Goal: Information Seeking & Learning: Find specific page/section

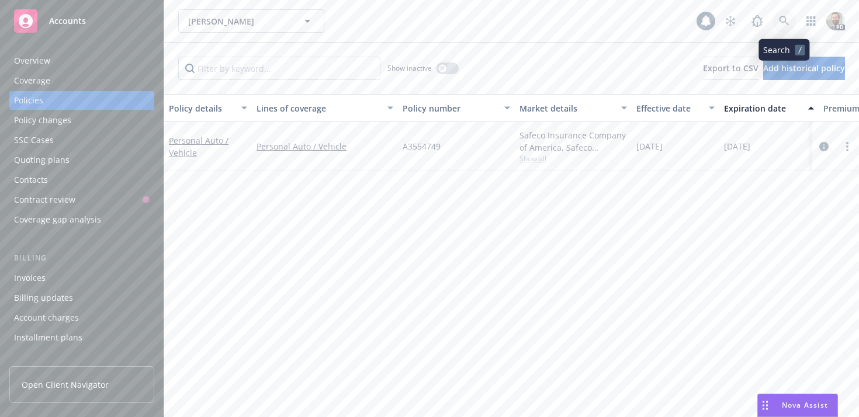
click at [781, 20] on icon at bounding box center [784, 21] width 11 height 11
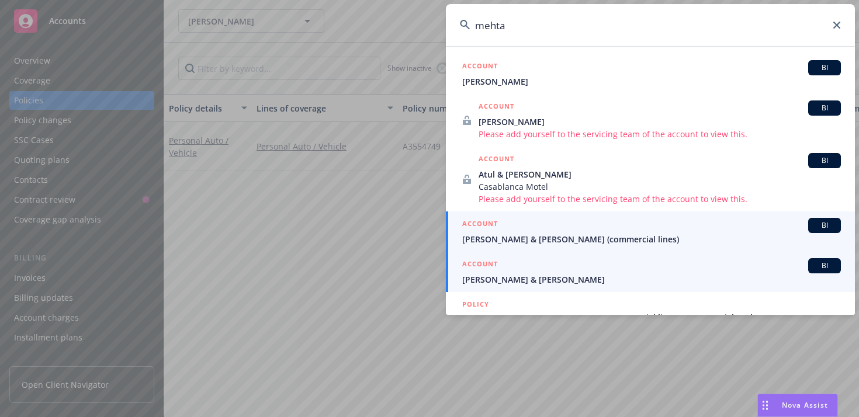
type input "mehta"
click at [503, 278] on span "Meenesh & Simla Mehta" at bounding box center [651, 279] width 379 height 12
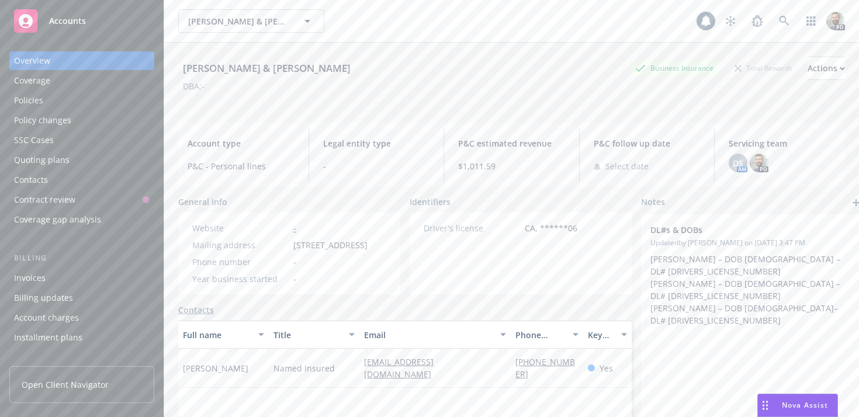
click at [32, 102] on div "Policies" at bounding box center [28, 100] width 29 height 19
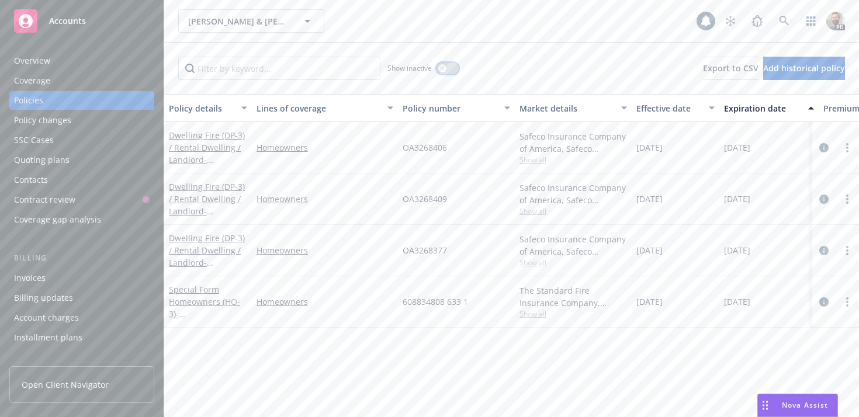
click at [446, 67] on div "button" at bounding box center [442, 68] width 8 height 8
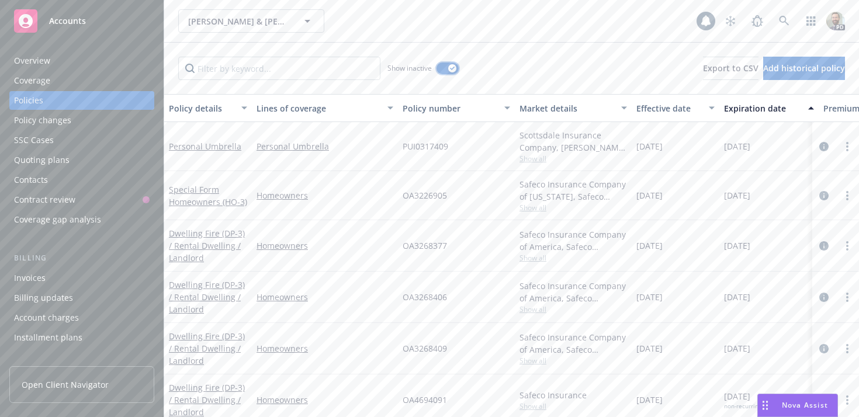
click at [442, 63] on button "button" at bounding box center [447, 69] width 22 height 12
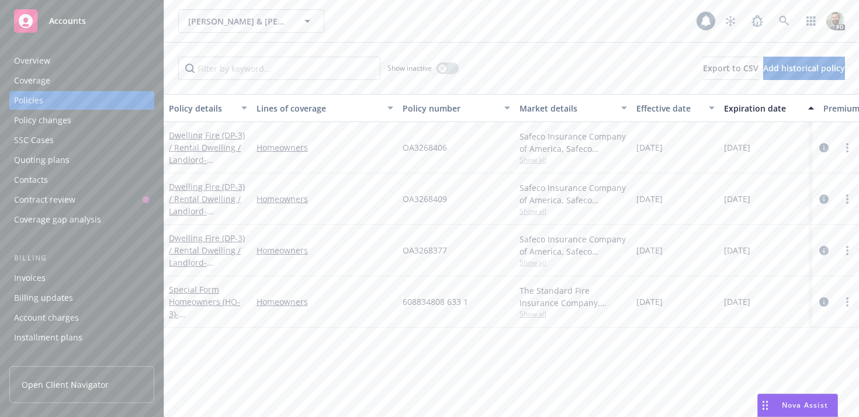
click at [50, 61] on div "Overview" at bounding box center [82, 60] width 136 height 19
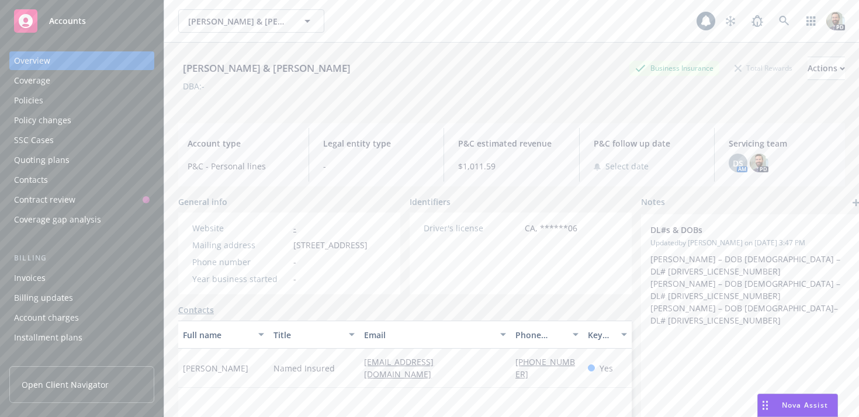
click at [248, 70] on div "Meenesh & Simla Mehta" at bounding box center [266, 68] width 177 height 15
copy div "Meenesh & Simla Mehta"
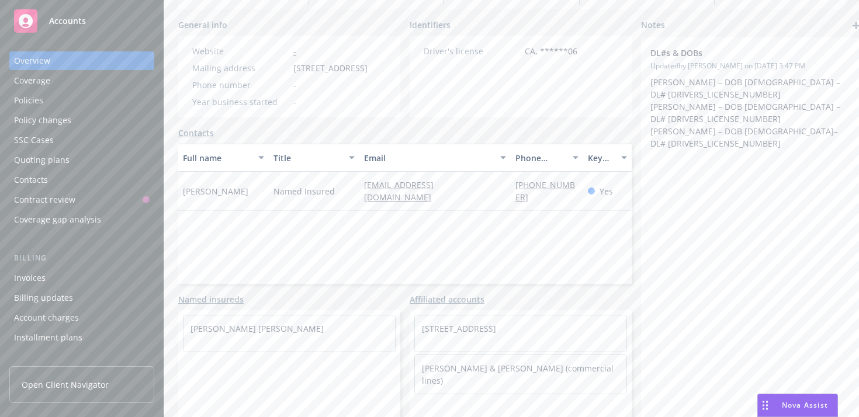
scroll to position [189, 0]
click at [469, 371] on link "Meenesh Mehta & Simla Mehta (commercial lines)" at bounding box center [518, 374] width 192 height 23
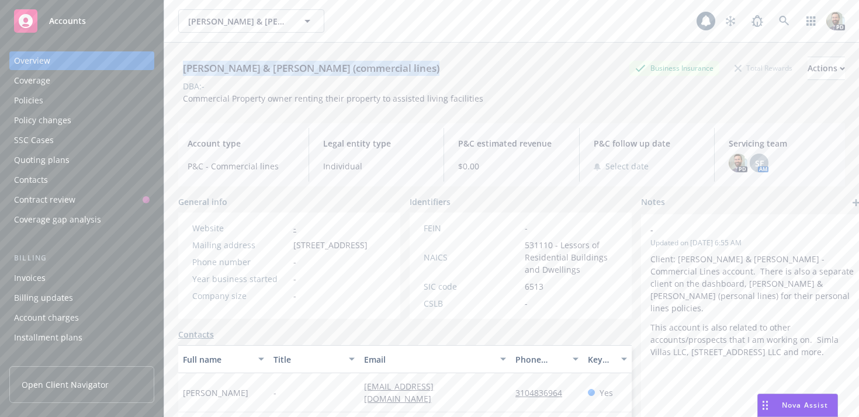
click at [71, 102] on div "Policies" at bounding box center [82, 100] width 136 height 19
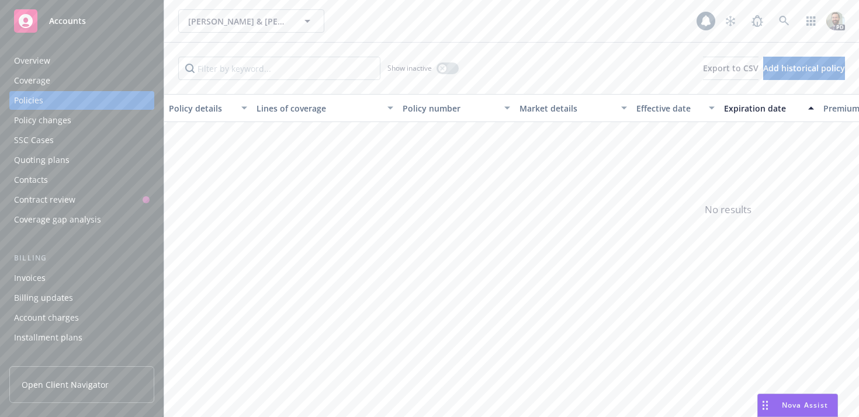
click at [64, 60] on div "Overview" at bounding box center [82, 60] width 136 height 19
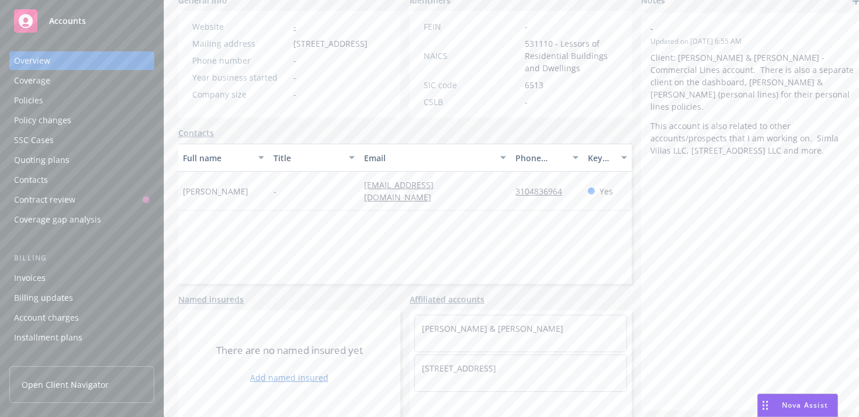
scroll to position [206, 0]
click at [459, 366] on link "2425 E. 4th St LLC" at bounding box center [459, 368] width 74 height 11
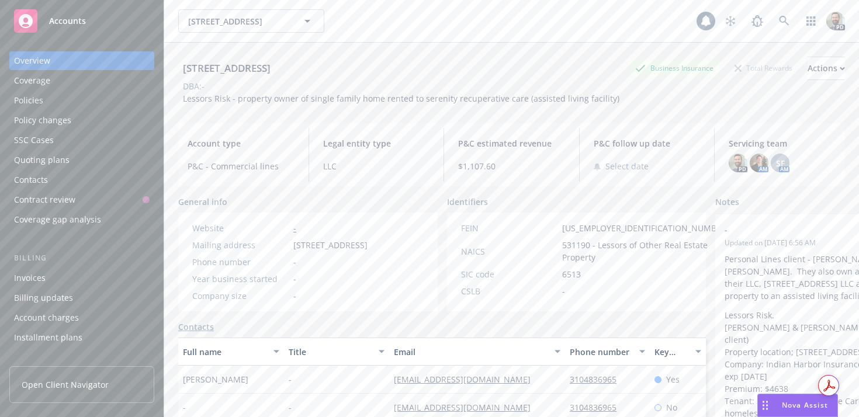
click at [209, 69] on div "2425 E. 4th St LLC" at bounding box center [226, 68] width 97 height 15
copy div "2425 E. 4th St LLC"
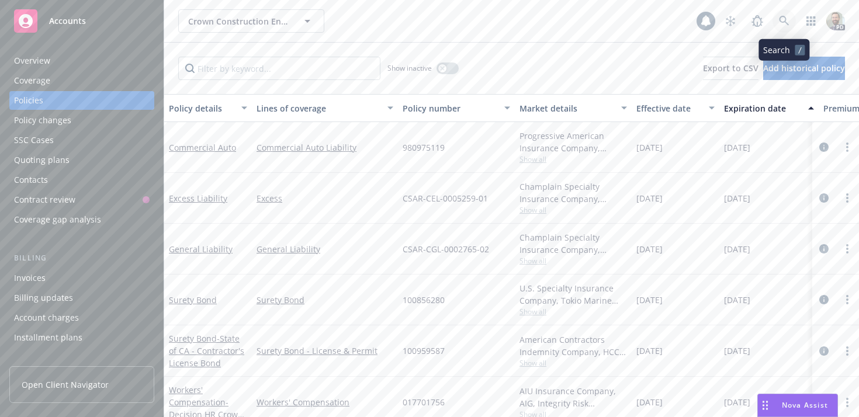
click at [784, 18] on icon at bounding box center [784, 21] width 11 height 11
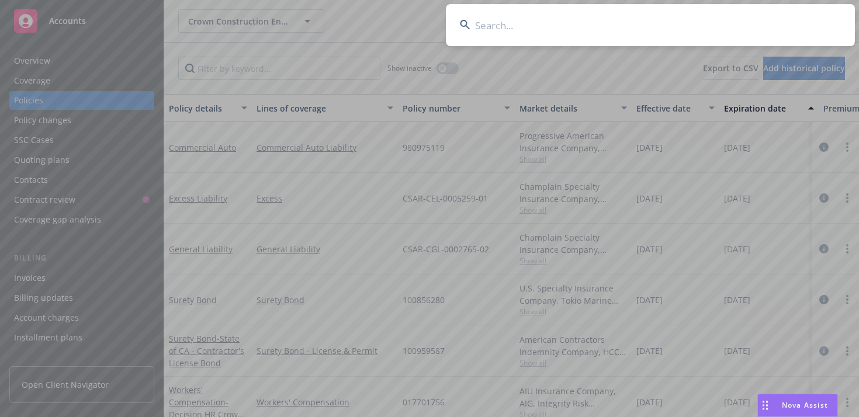
click at [741, 23] on input at bounding box center [650, 25] width 409 height 42
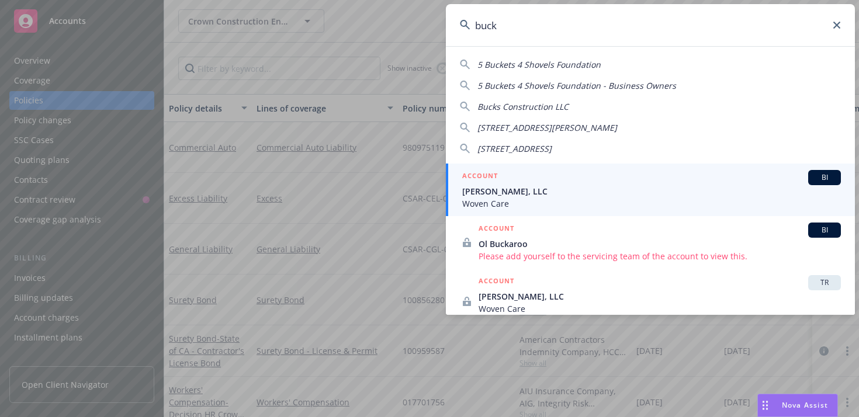
type input "buck"
click at [574, 186] on span "[PERSON_NAME], LLC" at bounding box center [651, 191] width 379 height 12
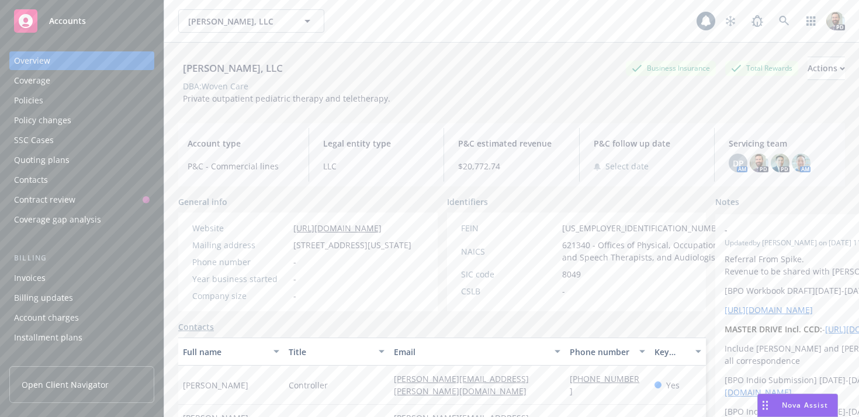
click at [47, 101] on div "Policies" at bounding box center [82, 100] width 136 height 19
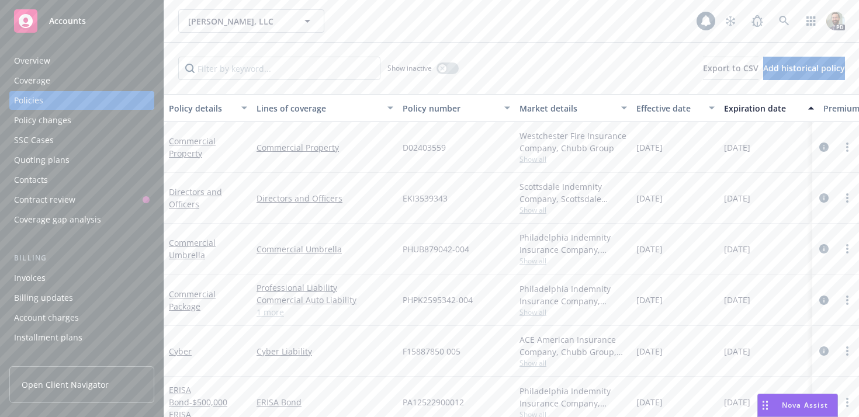
click at [66, 58] on div "Overview" at bounding box center [82, 60] width 136 height 19
